Goal: Find specific page/section: Find specific page/section

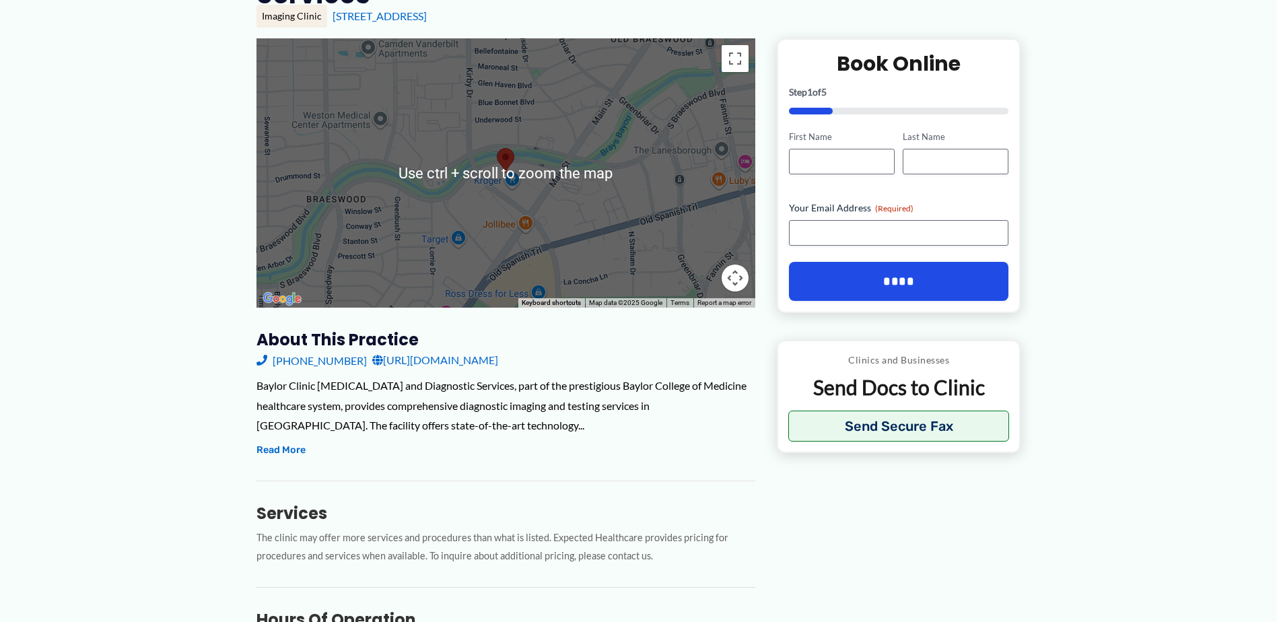
scroll to position [202, 0]
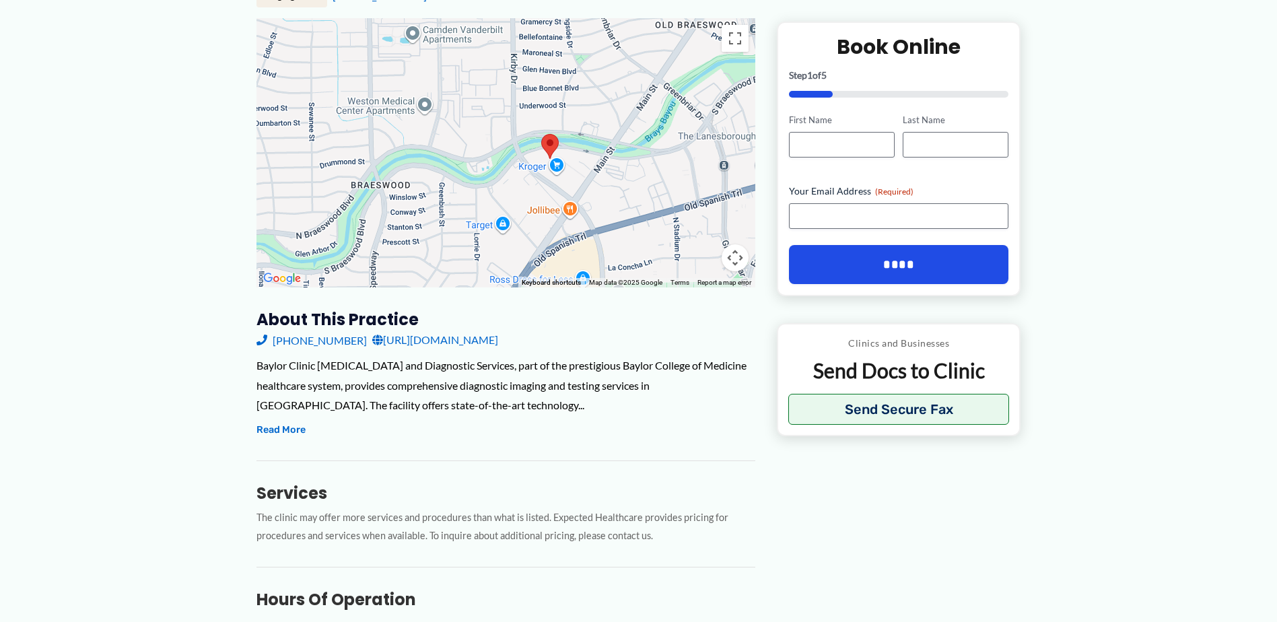
drag, startPoint x: 533, startPoint y: 173, endPoint x: 578, endPoint y: 179, distance: 45.5
click at [578, 179] on div at bounding box center [505, 152] width 499 height 269
click at [563, 169] on div at bounding box center [505, 152] width 499 height 269
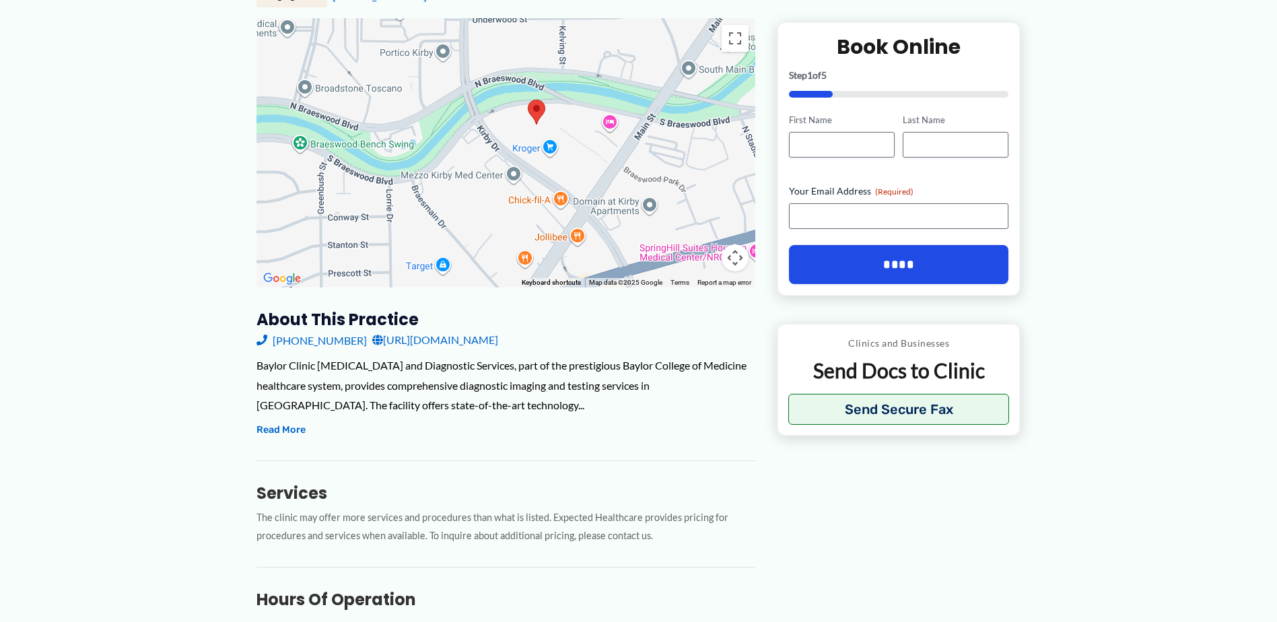
click at [569, 137] on div at bounding box center [505, 152] width 499 height 269
click at [559, 98] on div at bounding box center [505, 152] width 499 height 269
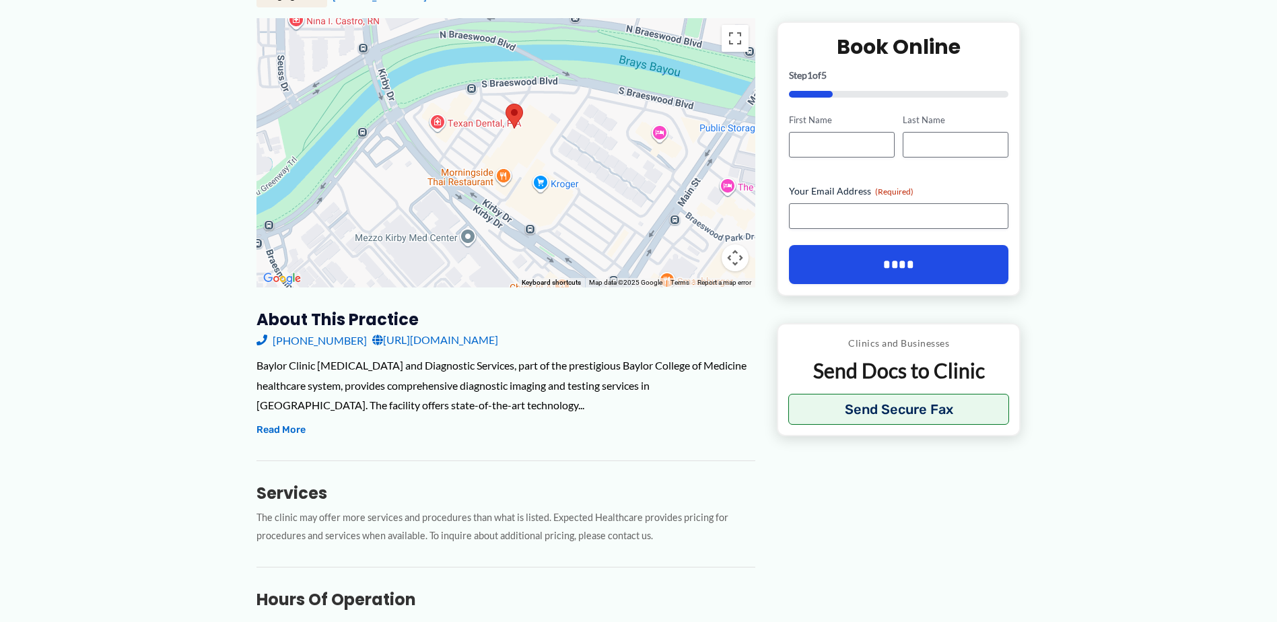
click at [555, 104] on div at bounding box center [505, 152] width 499 height 269
click at [534, 120] on div at bounding box center [505, 152] width 499 height 269
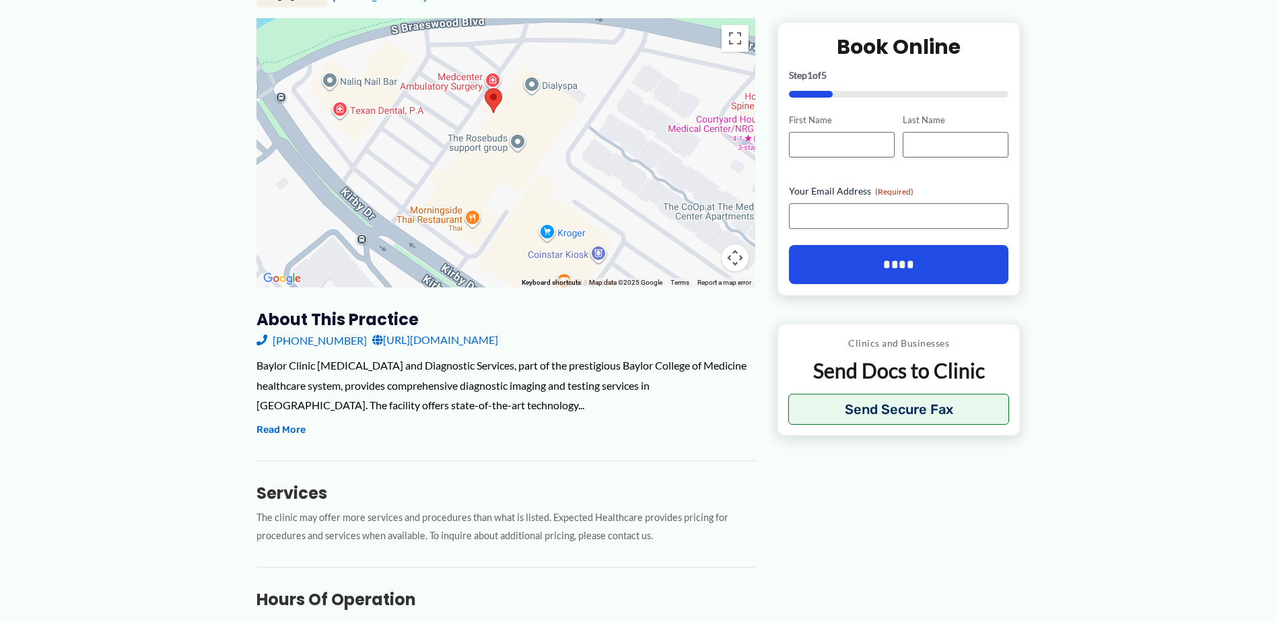
click at [425, 137] on div at bounding box center [505, 152] width 499 height 269
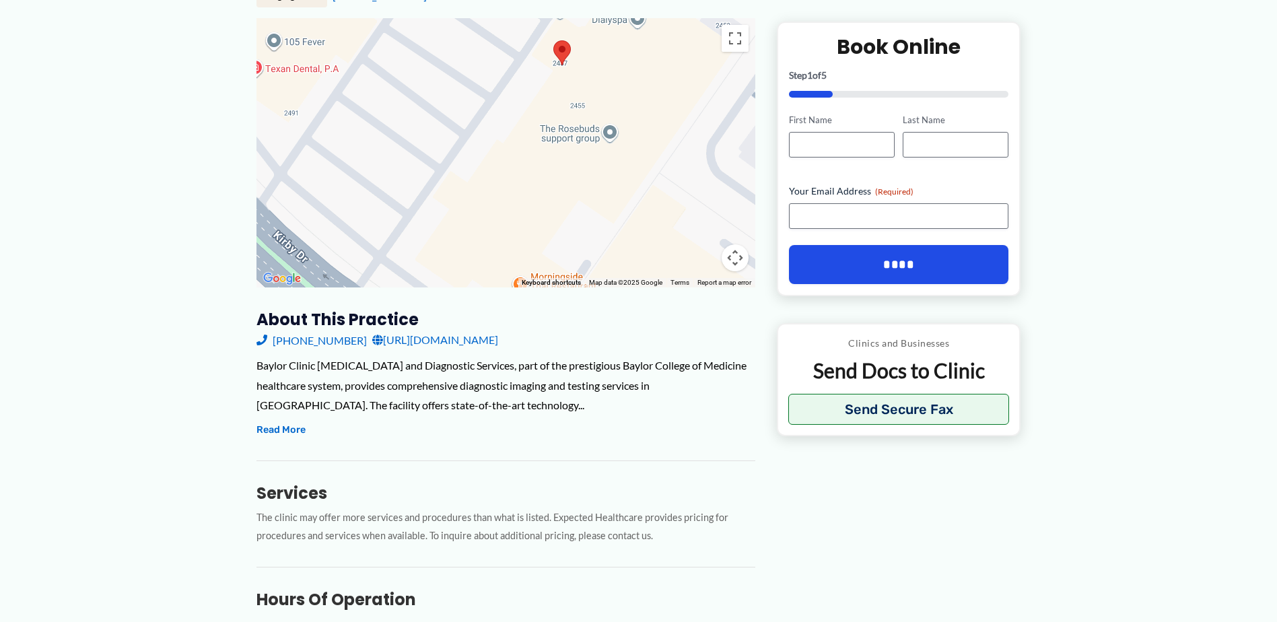
click at [427, 138] on div at bounding box center [505, 152] width 499 height 269
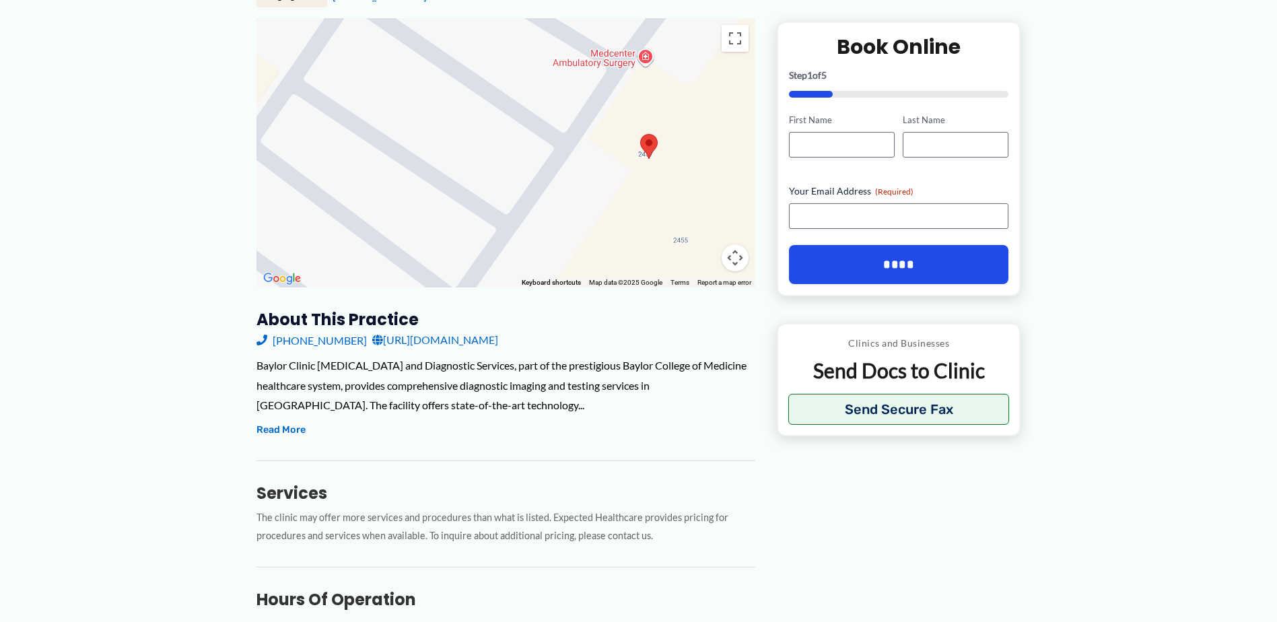
drag, startPoint x: 444, startPoint y: 116, endPoint x: 394, endPoint y: 307, distance: 196.7
click at [395, 307] on div "← Move left → Move right ↑ Move up ↓ Move down + Zoom in - Zoom out Home Jump l…" at bounding box center [505, 489] width 499 height 942
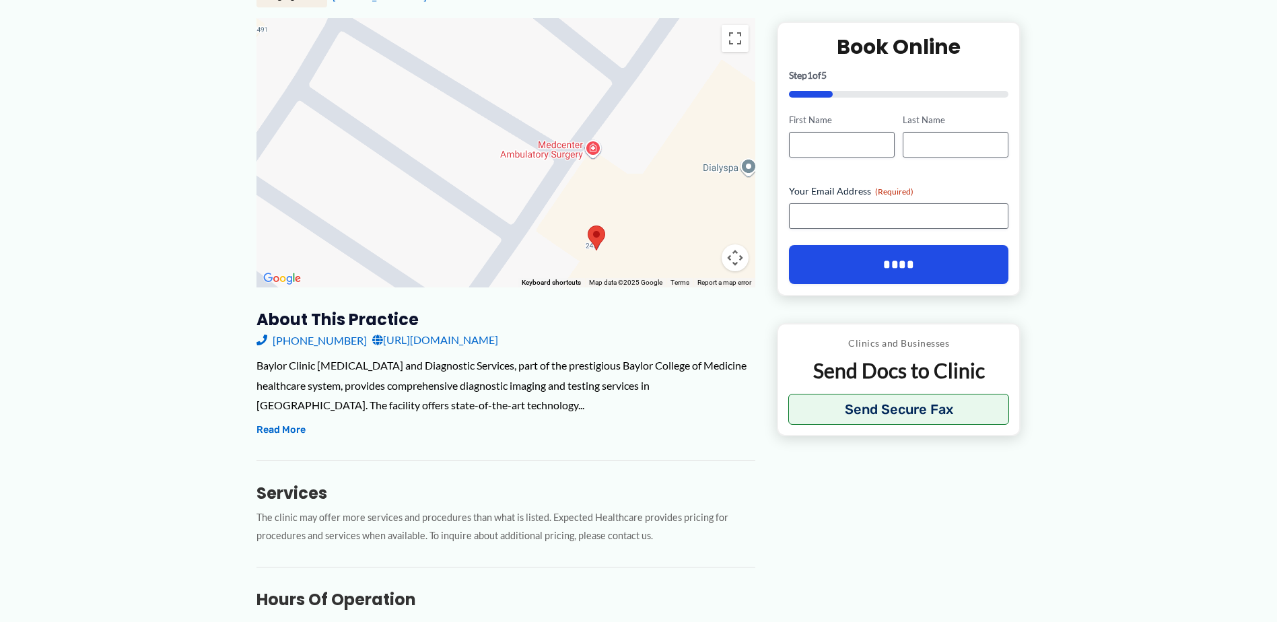
drag, startPoint x: 427, startPoint y: 170, endPoint x: 378, endPoint y: 260, distance: 103.0
click at [378, 260] on div at bounding box center [505, 152] width 499 height 269
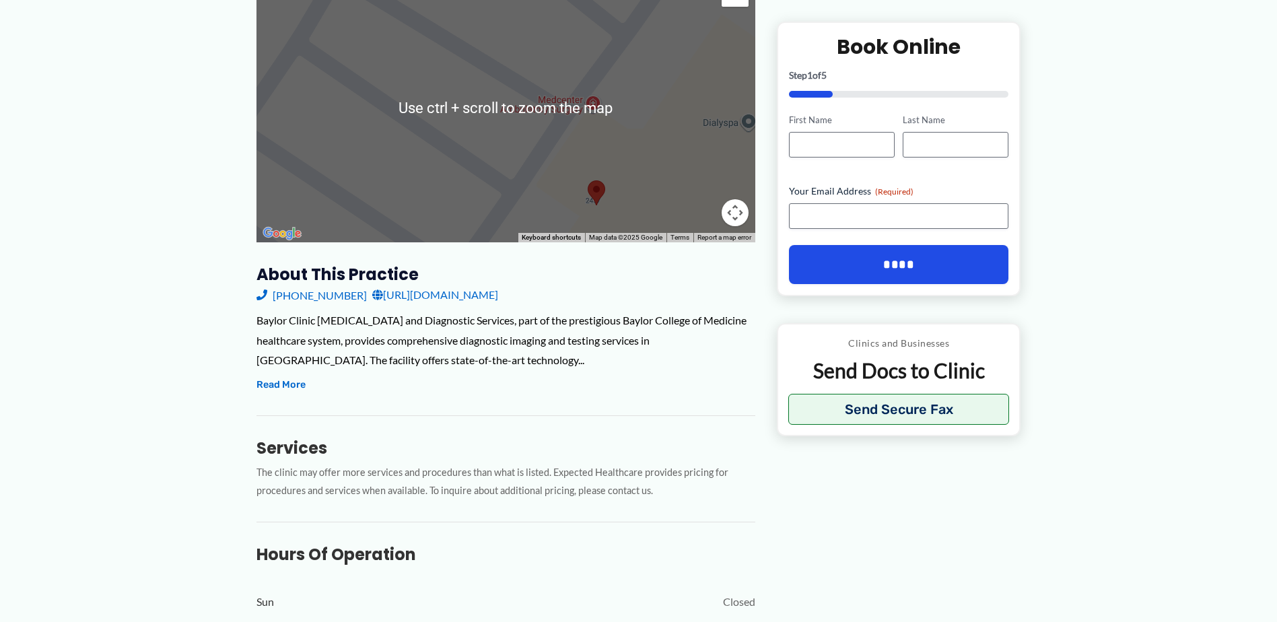
scroll to position [269, 0]
